Goal: Communication & Community: Share content

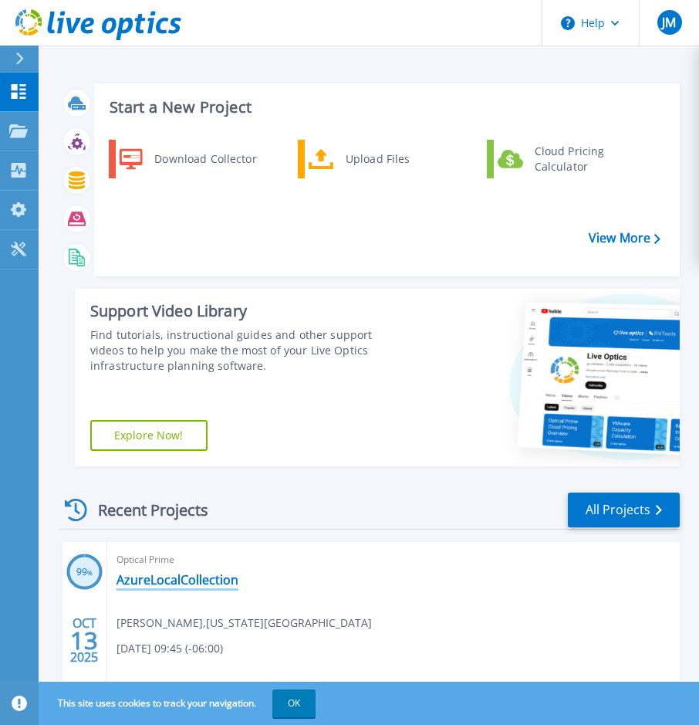
click at [150, 580] on link "AzureLocalCollection" at bounding box center [178, 579] width 122 height 15
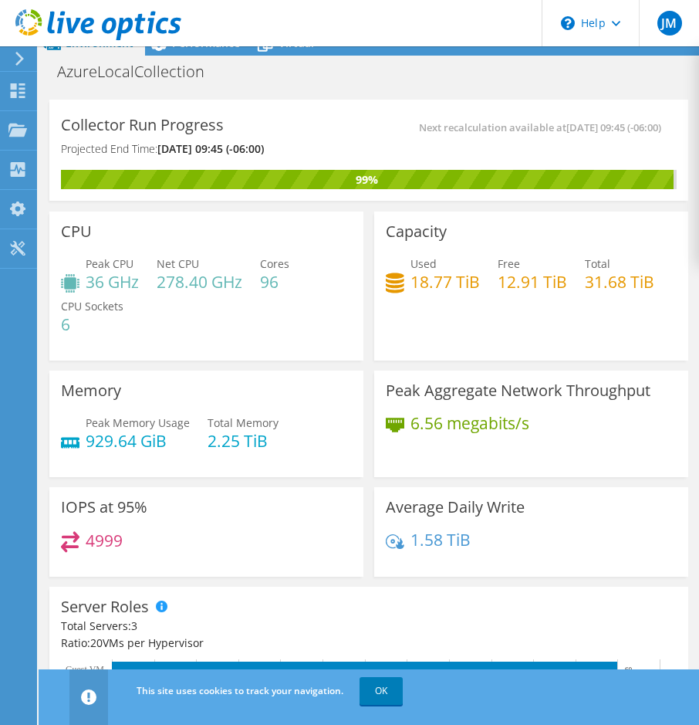
scroll to position [93, 0]
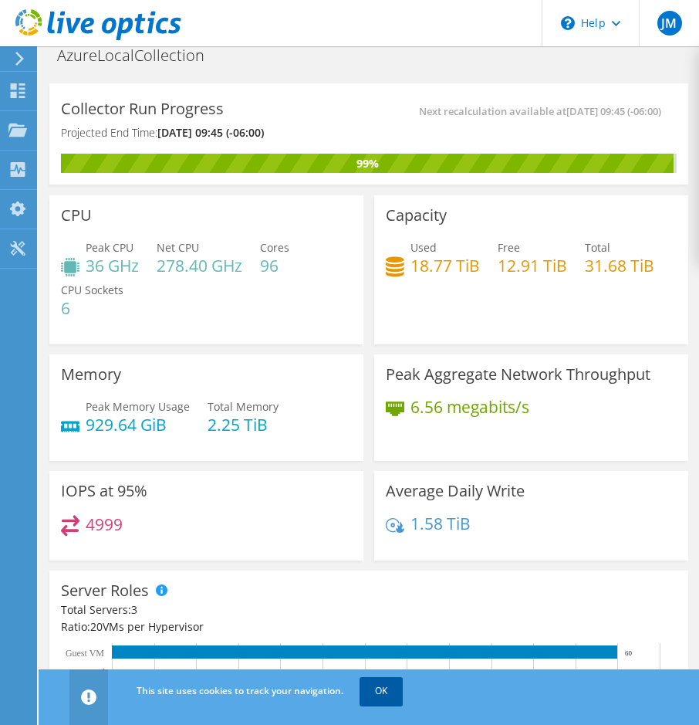
click at [377, 693] on link "OK" at bounding box center [381, 691] width 43 height 28
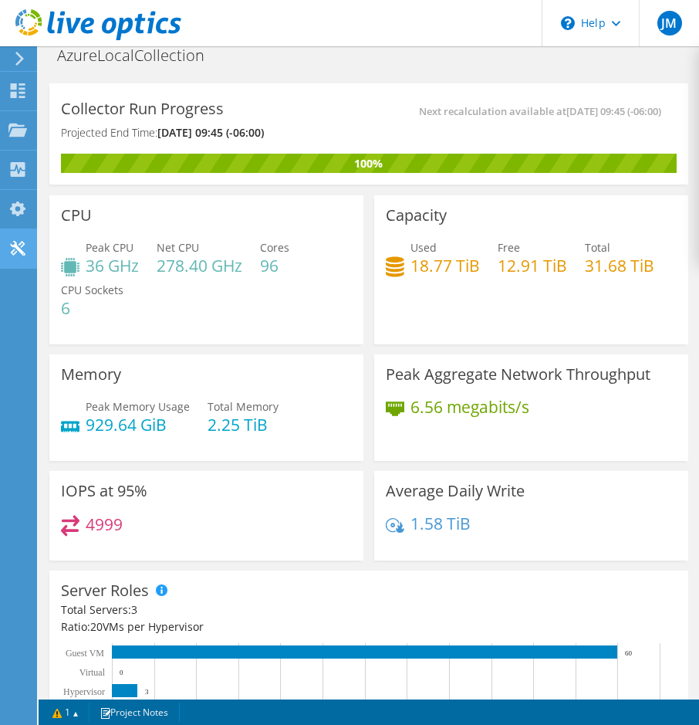
scroll to position [62, 0]
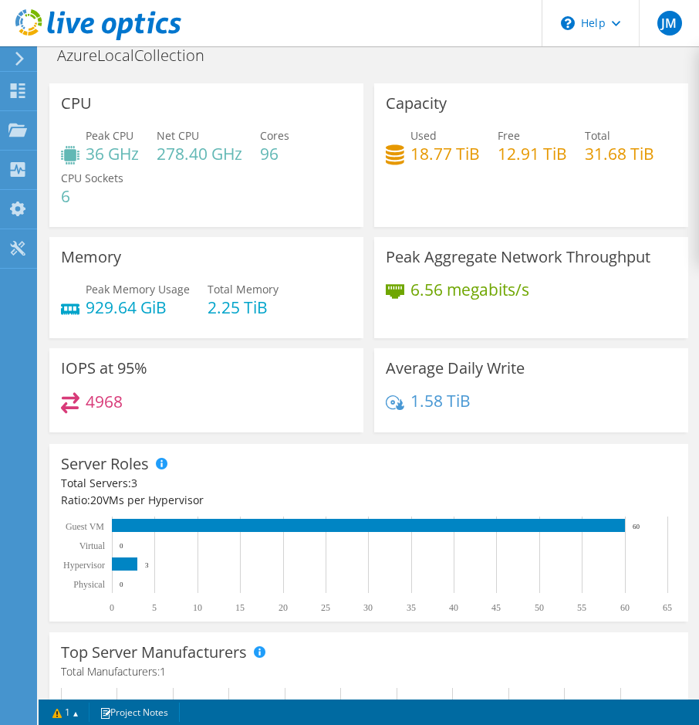
click at [388, 69] on div "AzureLocalCollection Print" at bounding box center [369, 62] width 661 height 42
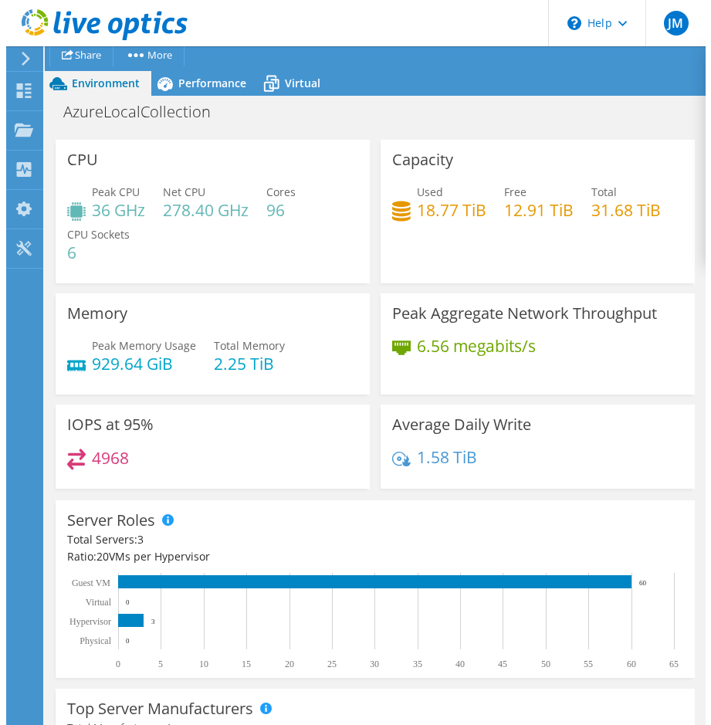
scroll to position [0, 0]
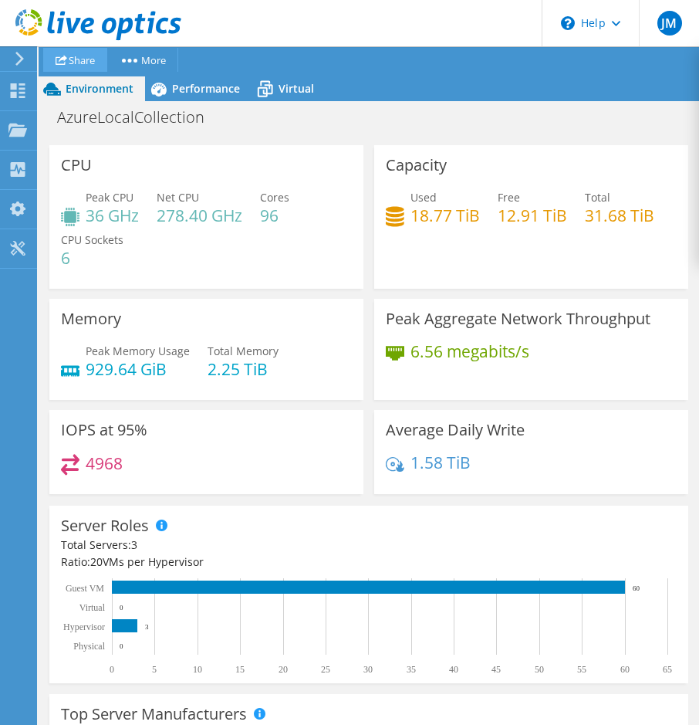
click at [93, 62] on link "Share" at bounding box center [75, 60] width 64 height 24
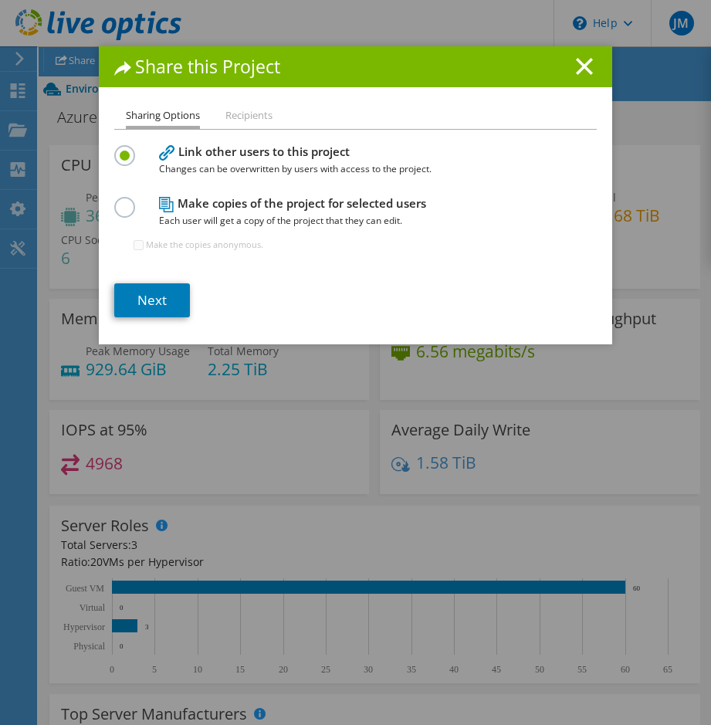
click at [121, 201] on label at bounding box center [127, 199] width 27 height 4
click at [0, 0] on input "radio" at bounding box center [0, 0] width 0 height 0
click at [161, 300] on link "Next" at bounding box center [152, 300] width 76 height 34
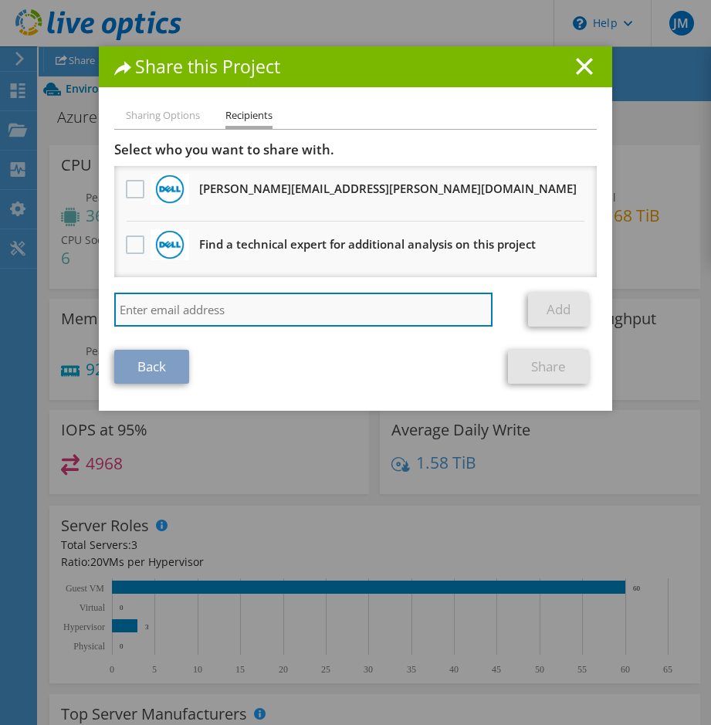
click at [225, 312] on input "search" at bounding box center [303, 309] width 378 height 34
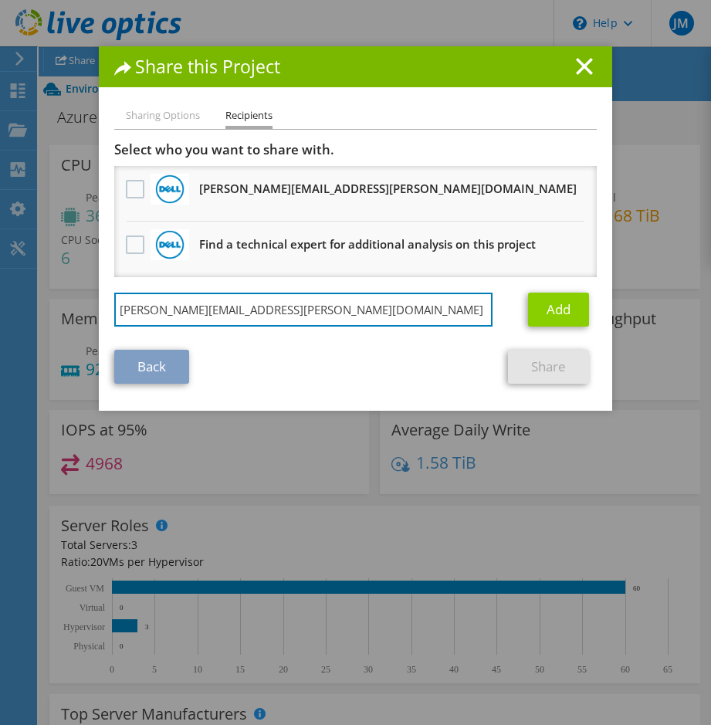
type input "[PERSON_NAME][EMAIL_ADDRESS][PERSON_NAME][DOMAIN_NAME]"
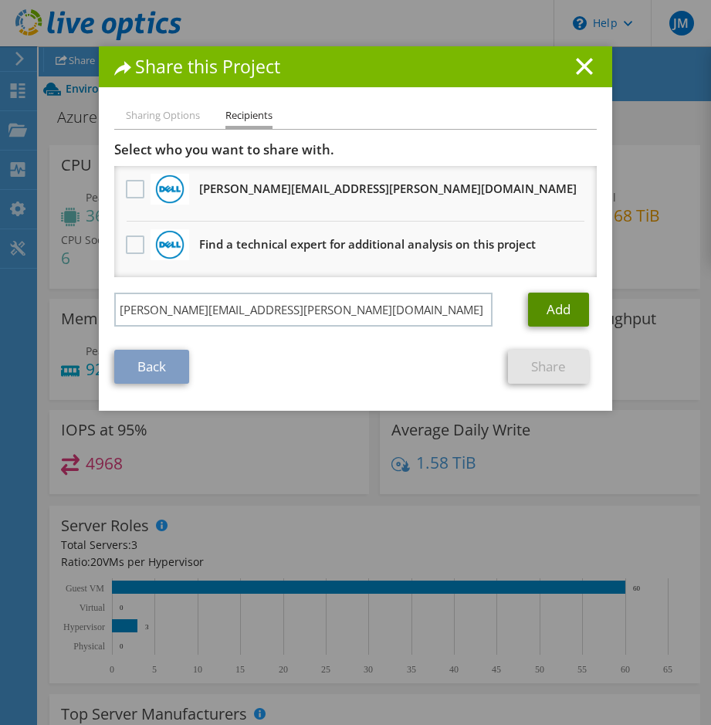
click at [568, 305] on link "Add" at bounding box center [558, 309] width 61 height 34
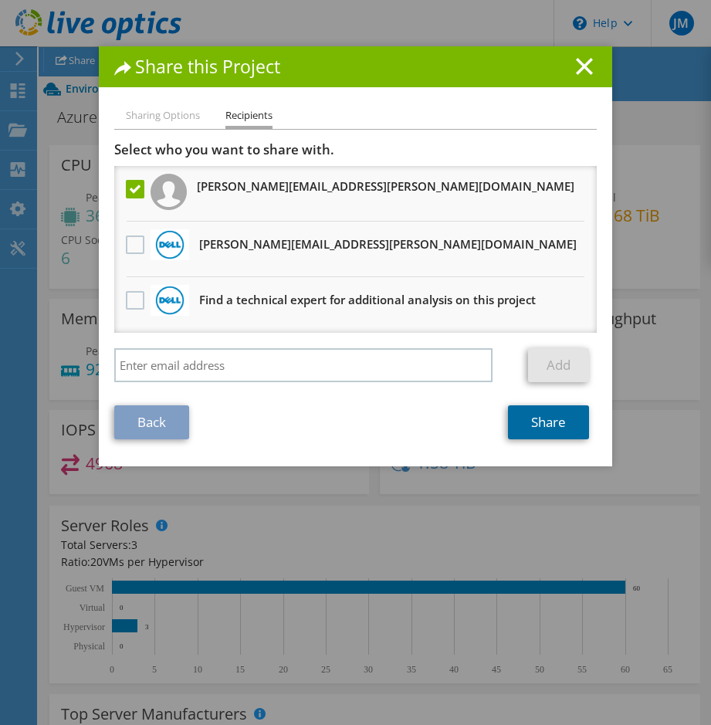
click at [551, 428] on link "Share" at bounding box center [548, 422] width 81 height 34
